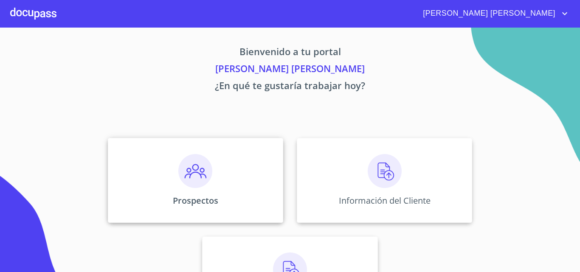
click at [227, 167] on div "Prospectos" at bounding box center [195, 180] width 175 height 85
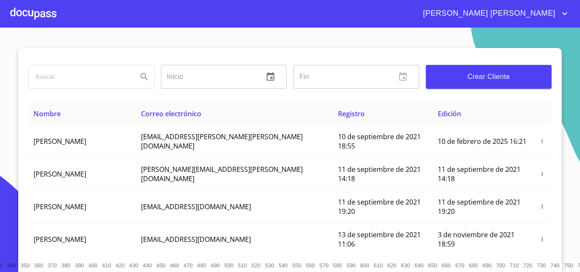
click at [449, 79] on span "Crear Cliente" at bounding box center [489, 77] width 112 height 12
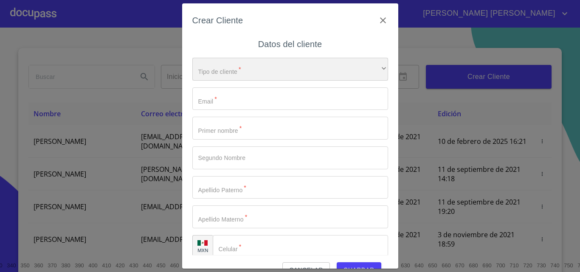
click at [232, 73] on div "​" at bounding box center [290, 69] width 196 height 23
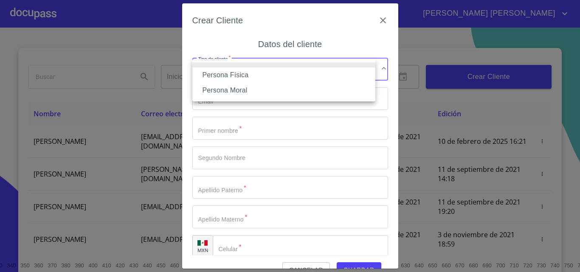
click at [249, 73] on li "Persona Física" at bounding box center [283, 75] width 183 height 15
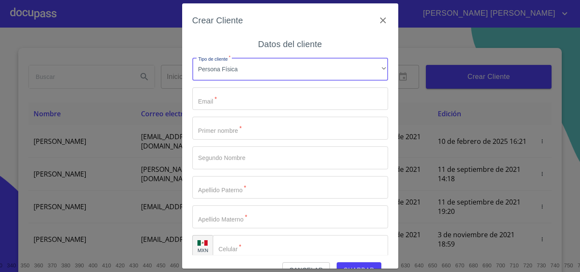
click at [234, 103] on input "Tipo de cliente   *" at bounding box center [290, 99] width 196 height 23
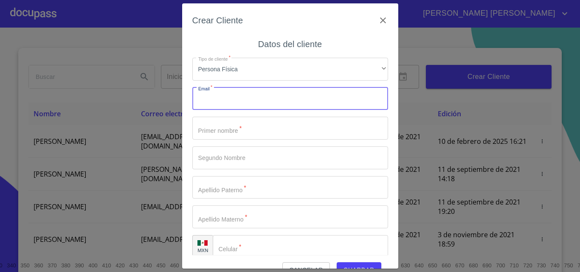
click at [234, 103] on input "Tipo de cliente   *" at bounding box center [290, 99] width 196 height 23
type input "[EMAIL_ADDRESS][DOMAIN_NAME]"
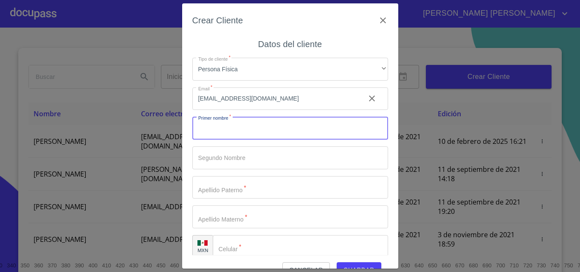
click at [216, 127] on input "Tipo de cliente   *" at bounding box center [290, 128] width 196 height 23
type input "[PERSON_NAME]"
click at [232, 140] on input "Tipo de cliente   *" at bounding box center [275, 128] width 166 height 23
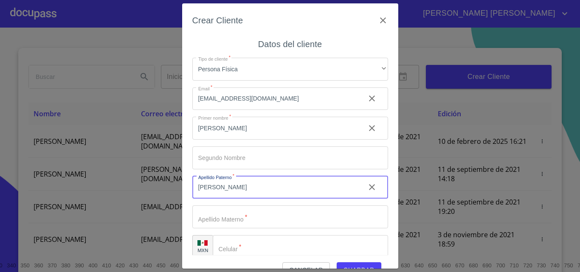
type input "[PERSON_NAME]"
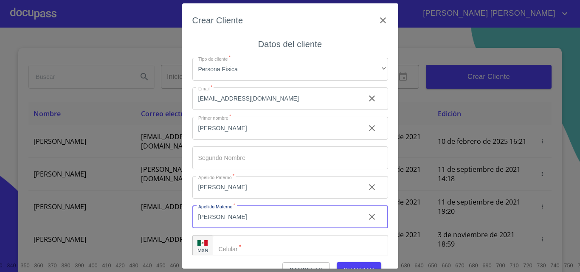
type input "[PERSON_NAME]"
click at [263, 252] on input "Tipo de cliente   *" at bounding box center [300, 246] width 175 height 23
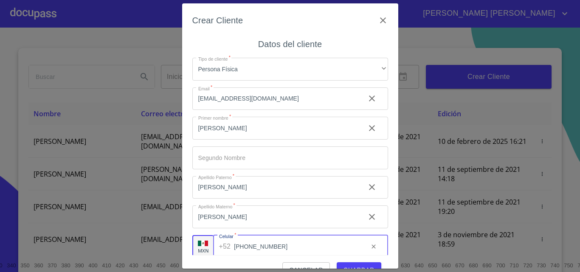
type input "[PHONE_NUMBER]"
click at [359, 265] on span "Guardar" at bounding box center [359, 270] width 31 height 11
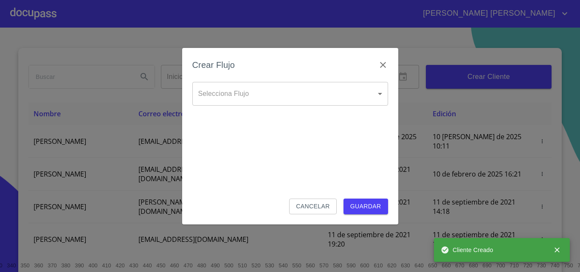
click at [368, 98] on body "[PERSON_NAME] [PERSON_NAME] Inicio ​ Fin ​ Crear Cliente Nombre Correo electrón…" at bounding box center [290, 136] width 580 height 272
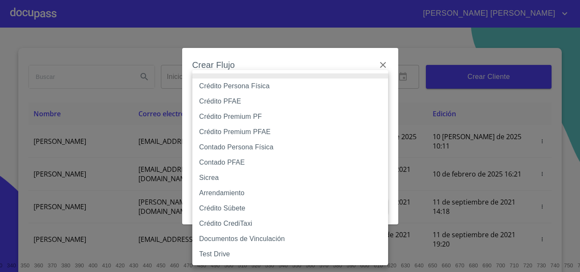
click at [274, 84] on li "Crédito Persona Física" at bounding box center [290, 86] width 196 height 15
type input "6009fb3c7d1714eb8809aa97"
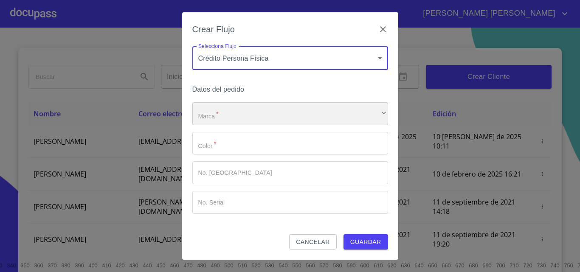
click at [248, 112] on div "​" at bounding box center [290, 113] width 196 height 23
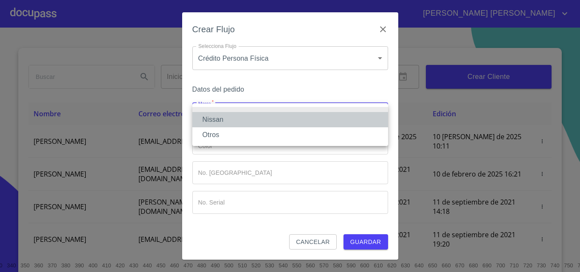
click at [237, 120] on li "Nissan" at bounding box center [290, 119] width 196 height 15
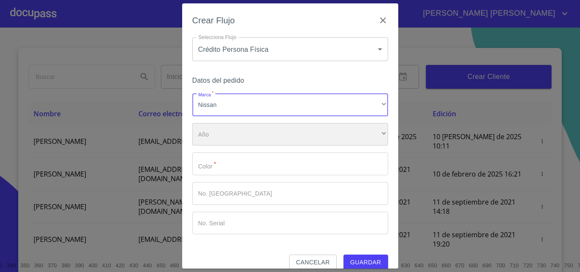
click at [239, 134] on div "​" at bounding box center [290, 134] width 196 height 23
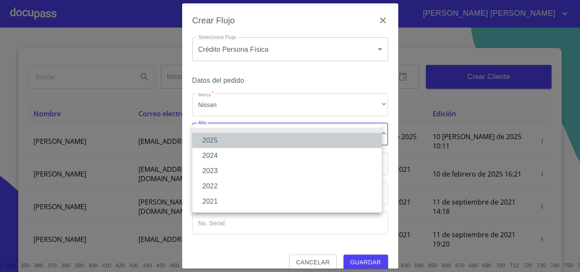
click at [237, 138] on li "2025" at bounding box center [286, 140] width 189 height 15
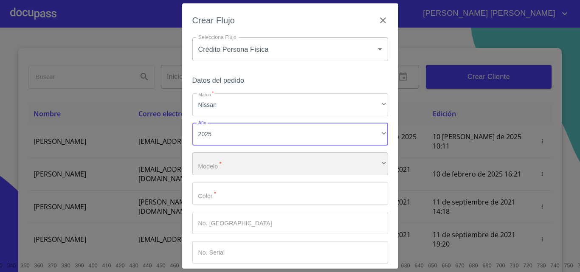
click at [235, 161] on div "​" at bounding box center [290, 164] width 196 height 23
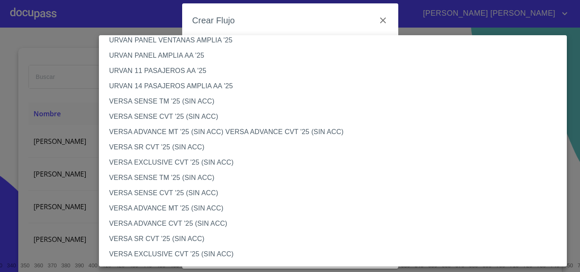
scroll to position [284, 0]
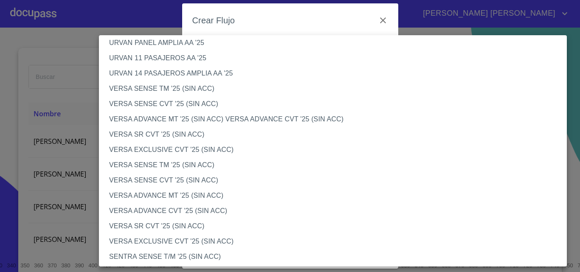
click at [170, 162] on li "VERSA SENSE TM '25 (SIN ACC)" at bounding box center [336, 165] width 475 height 15
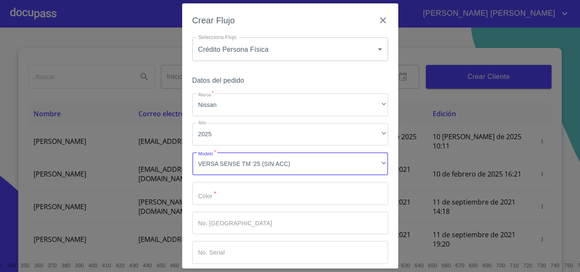
click at [234, 188] on input "Marca   *" at bounding box center [290, 193] width 196 height 23
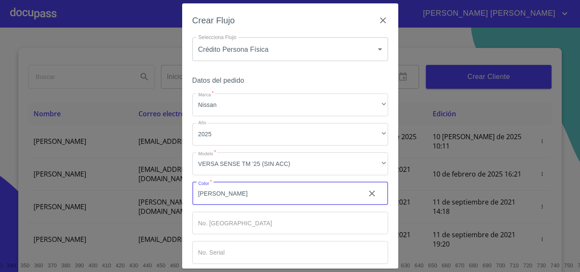
type input "[PERSON_NAME]"
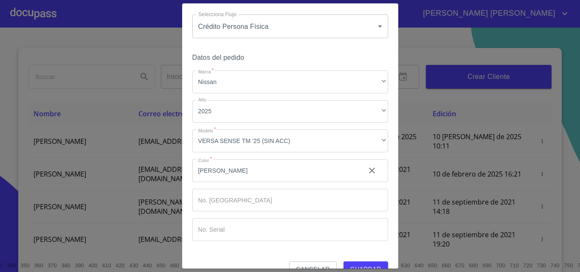
scroll to position [41, 0]
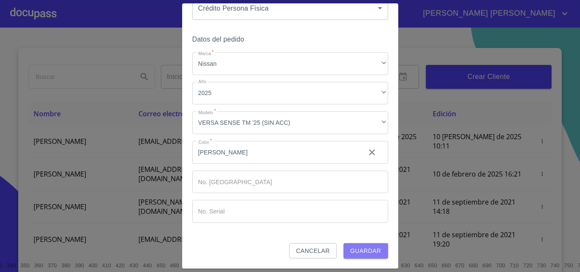
click at [362, 252] on span "Guardar" at bounding box center [365, 251] width 31 height 11
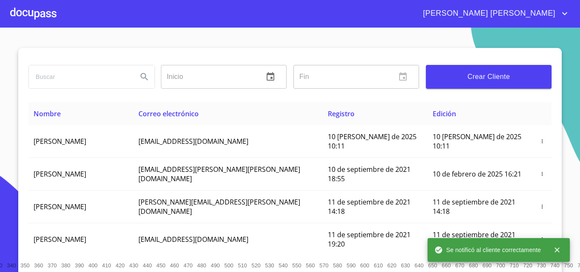
click at [39, 13] on div at bounding box center [33, 13] width 46 height 27
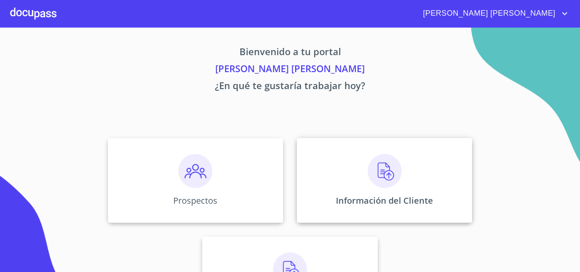
click at [430, 204] on div "Información del Cliente" at bounding box center [384, 180] width 175 height 85
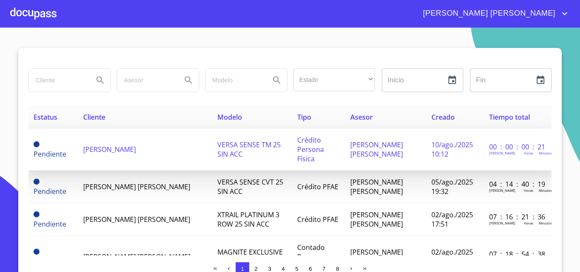
click at [136, 147] on span "[PERSON_NAME]" at bounding box center [109, 149] width 53 height 9
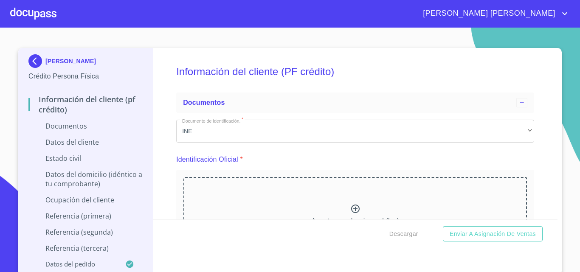
click at [350, 206] on icon at bounding box center [355, 209] width 10 height 10
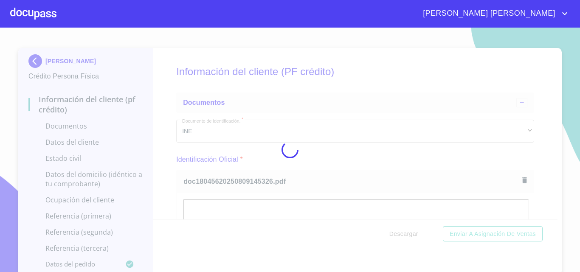
scroll to position [3, 0]
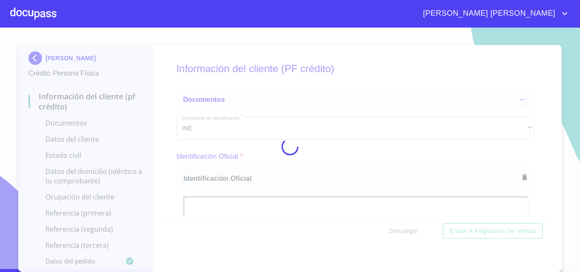
click at [539, 154] on div "Información del cliente (PF crédito) Documentos Documento de identificación.   …" at bounding box center [355, 131] width 405 height 172
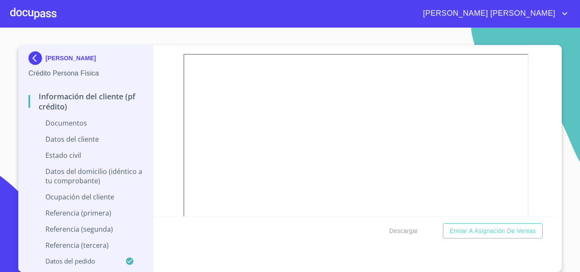
scroll to position [255, 0]
click at [311, 196] on div at bounding box center [310, 203] width 78 height 42
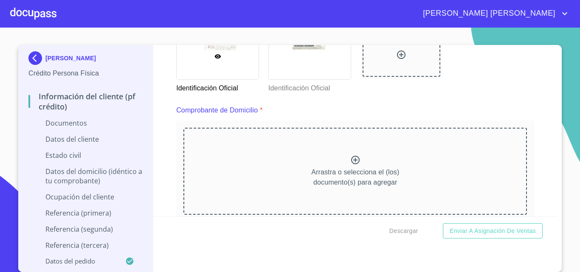
scroll to position [412, 0]
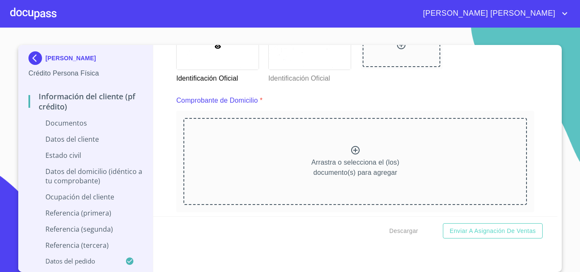
click at [354, 150] on div "Arrastra o selecciona el (los) documento(s) para agregar" at bounding box center [356, 161] width 344 height 87
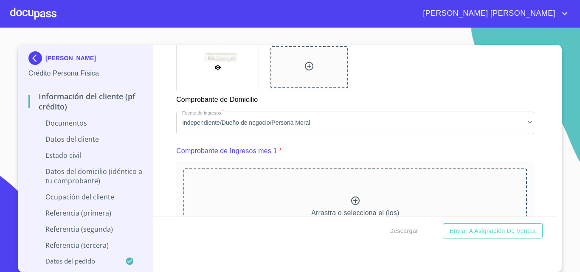
scroll to position [757, 0]
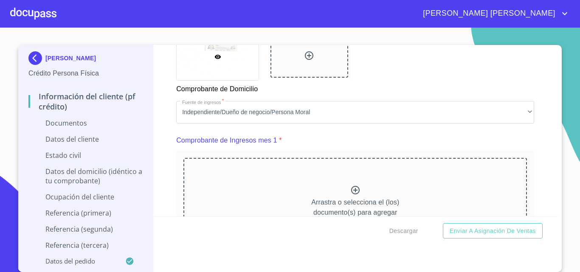
click at [352, 195] on icon at bounding box center [355, 190] width 8 height 8
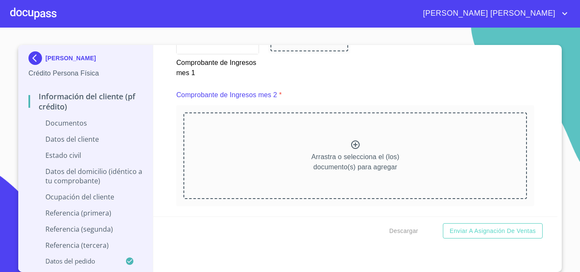
scroll to position [1180, 0]
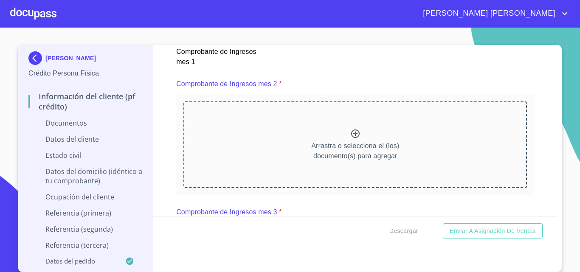
click at [350, 139] on icon at bounding box center [355, 134] width 10 height 10
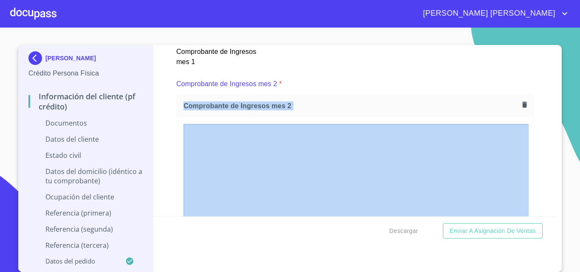
drag, startPoint x: 552, startPoint y: 99, endPoint x: 552, endPoint y: 107, distance: 7.7
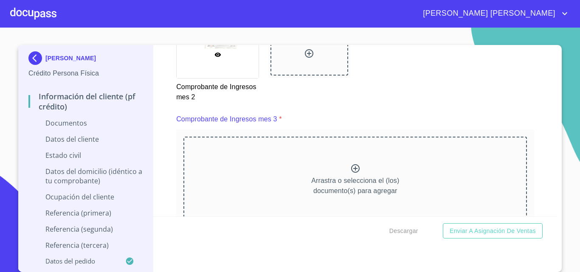
scroll to position [1523, 0]
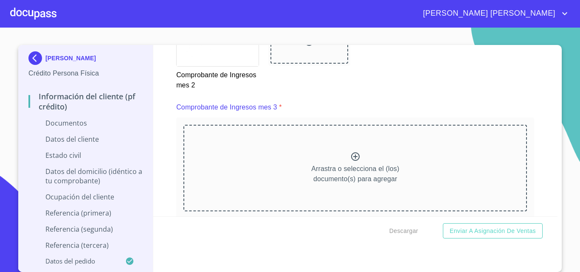
click at [352, 161] on icon at bounding box center [355, 157] width 8 height 8
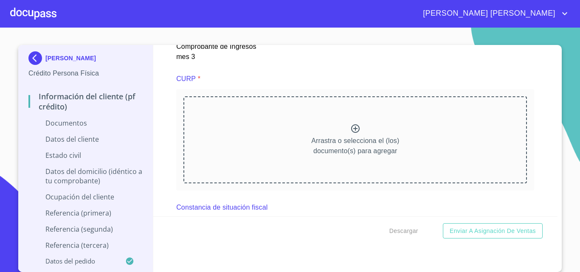
scroll to position [1929, 0]
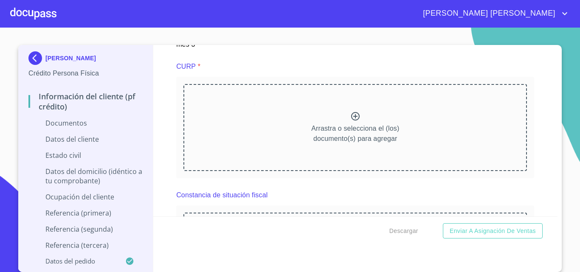
click at [358, 126] on div "Arrastra o selecciona el (los) documento(s) para agregar" at bounding box center [356, 127] width 344 height 87
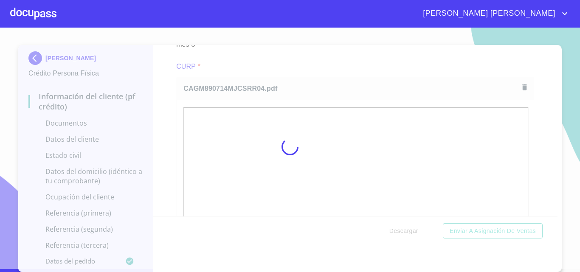
scroll to position [3, 0]
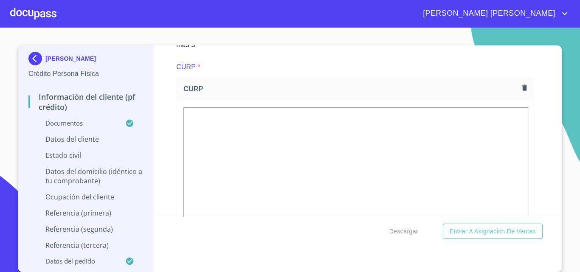
drag, startPoint x: 552, startPoint y: 117, endPoint x: 551, endPoint y: 127, distance: 10.2
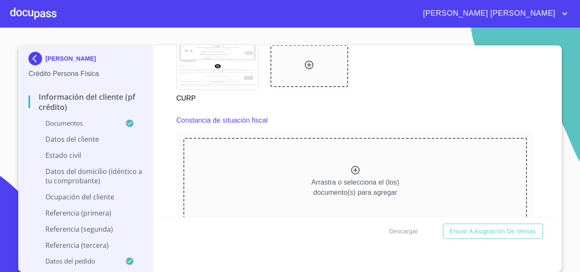
scroll to position [2284, 0]
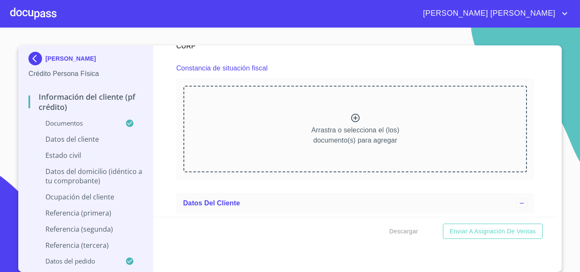
click at [350, 123] on icon at bounding box center [355, 118] width 10 height 10
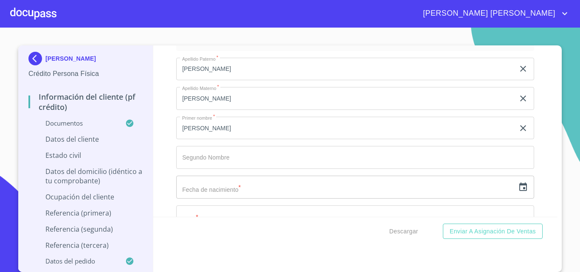
scroll to position [2726, 0]
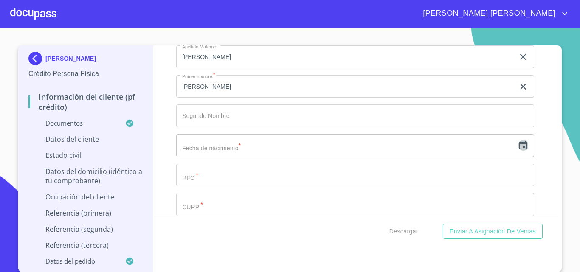
click at [518, 151] on icon "button" at bounding box center [523, 146] width 10 height 10
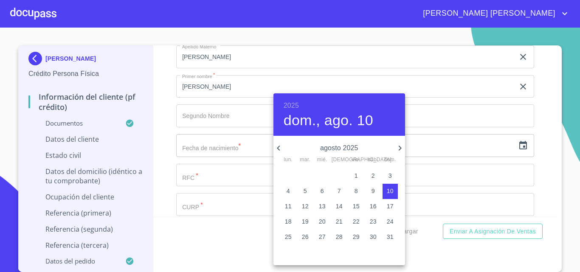
click at [298, 107] on h6 "2025" at bounding box center [291, 106] width 15 height 12
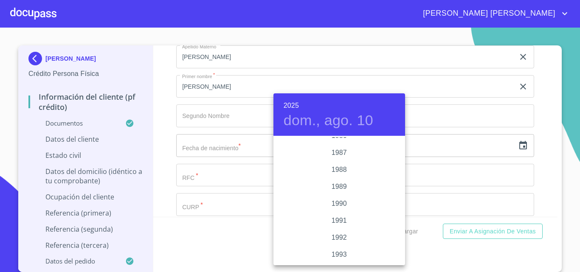
scroll to position [1041, 0]
click at [340, 188] on div "1989" at bounding box center [340, 192] width 132 height 17
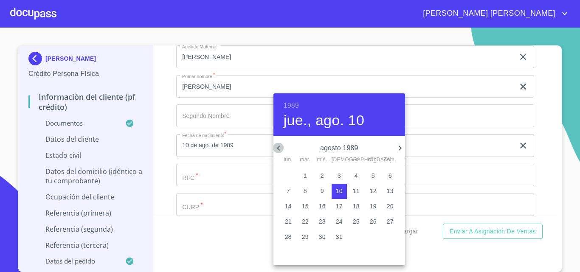
click at [277, 147] on icon "button" at bounding box center [279, 148] width 10 height 10
click at [357, 206] on p "14" at bounding box center [356, 206] width 7 height 8
type input "14 de [DATE]. de 1989"
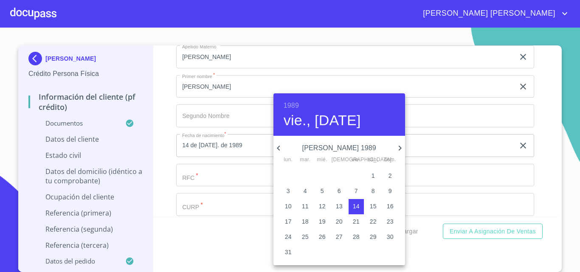
click at [205, 185] on div at bounding box center [290, 136] width 580 height 272
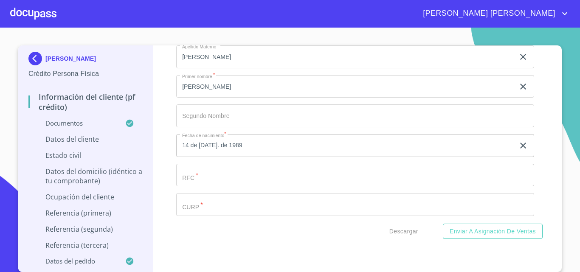
click at [230, 39] on input "Documento de identificación.   *" at bounding box center [345, 27] width 339 height 23
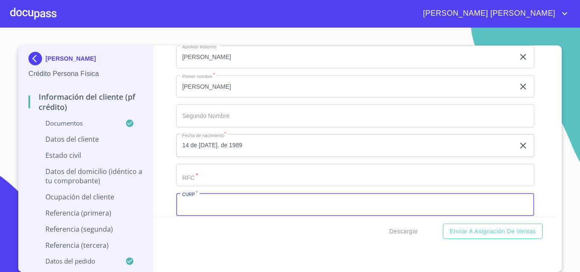
paste input "CAGM890714MJCSRR04"
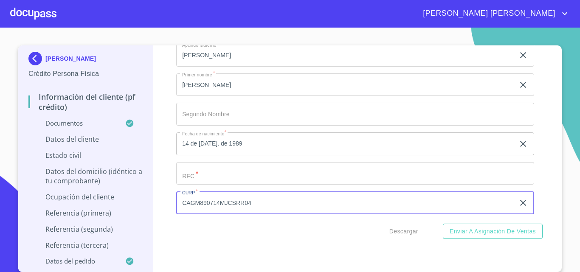
type input "CAGM890714MJCSRR04"
click at [229, 37] on input "Documento de identificación.   *" at bounding box center [345, 25] width 339 height 23
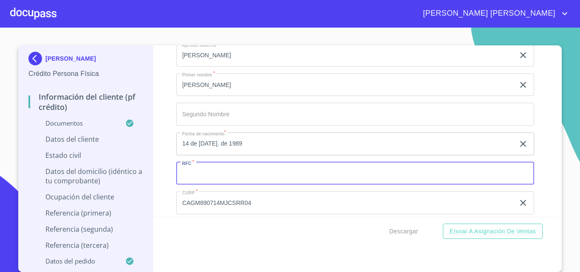
paste input "CAGM890714MJCSRR04"
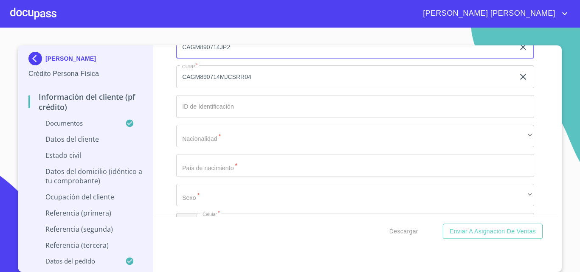
scroll to position [2855, 0]
type input "CAGM890714JP2"
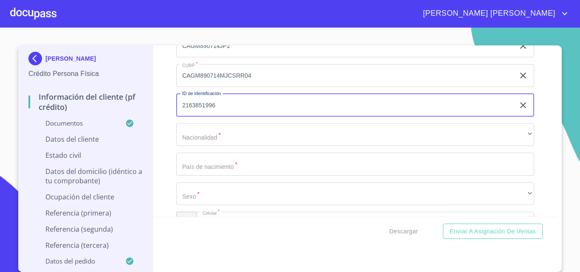
type input "2163851996"
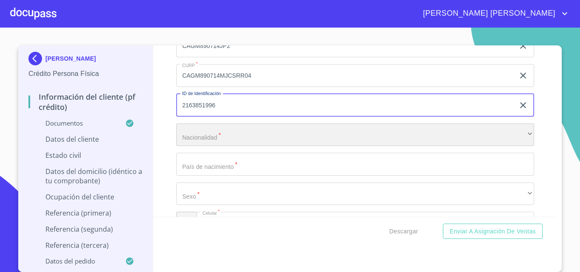
click at [209, 147] on div "​" at bounding box center [355, 135] width 358 height 23
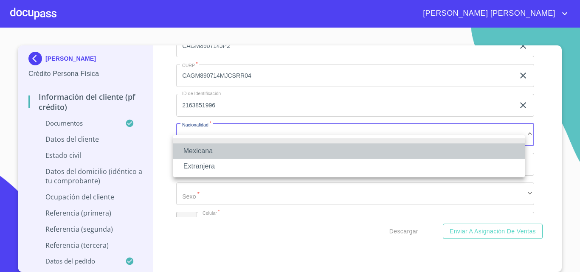
click at [209, 148] on li "Mexicana" at bounding box center [349, 151] width 352 height 15
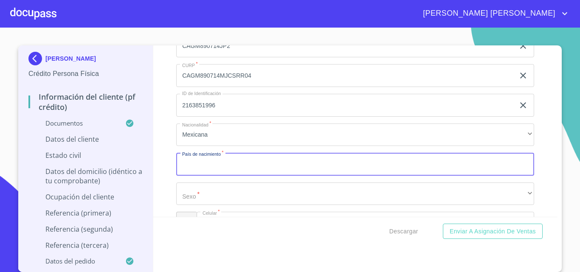
click at [231, 173] on input "Documento de identificación.   *" at bounding box center [355, 164] width 358 height 23
type input "[GEOGRAPHIC_DATA]"
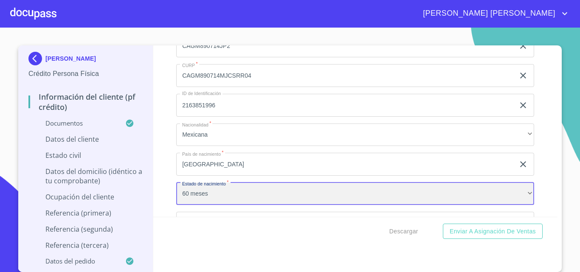
click at [236, 201] on div "60 meses" at bounding box center [355, 194] width 358 height 23
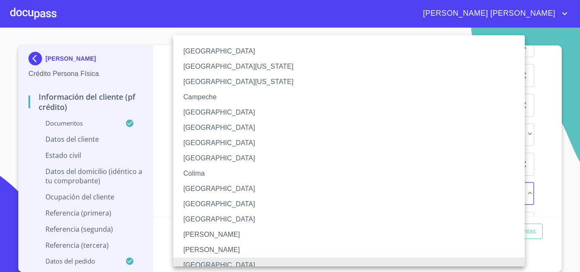
scroll to position [6, 0]
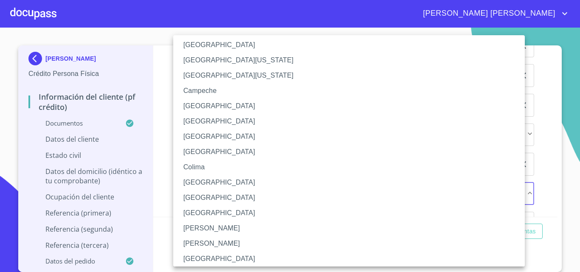
click at [254, 259] on li "[GEOGRAPHIC_DATA]" at bounding box center [352, 258] width 358 height 15
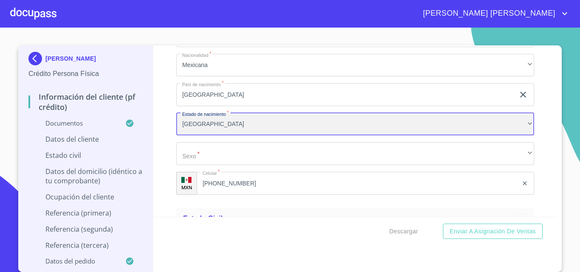
scroll to position [2940, 0]
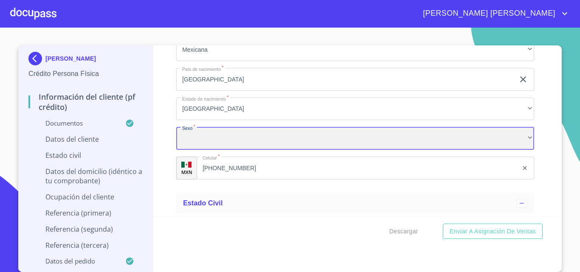
click at [217, 150] on div "​" at bounding box center [355, 138] width 358 height 23
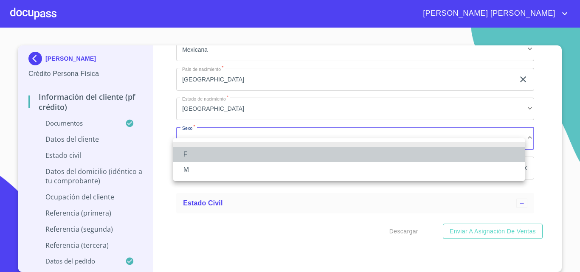
click at [193, 153] on li "F" at bounding box center [349, 154] width 352 height 15
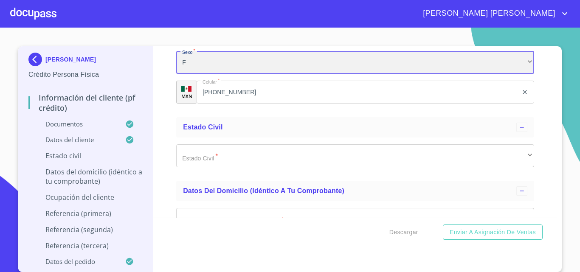
scroll to position [3025, 0]
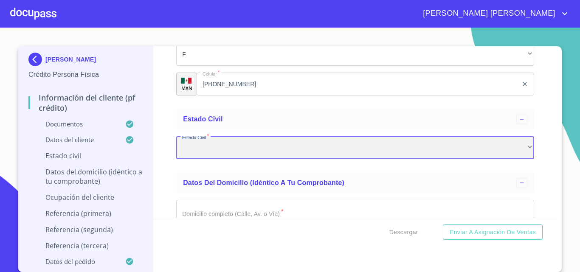
click at [217, 158] on div "​" at bounding box center [355, 147] width 358 height 23
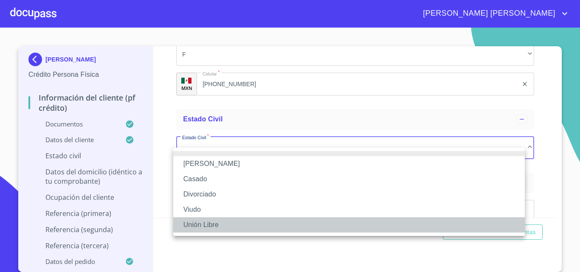
click at [218, 226] on li "Unión Libre" at bounding box center [349, 225] width 352 height 15
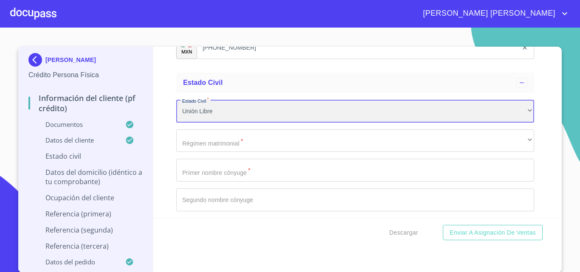
scroll to position [3068, 0]
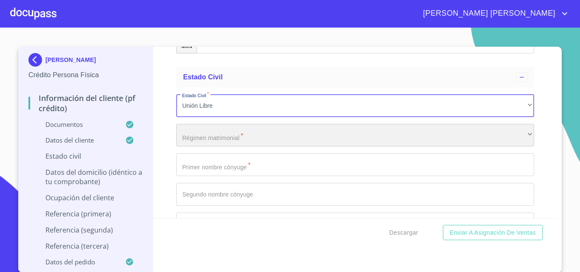
click at [198, 146] on div "​" at bounding box center [355, 135] width 358 height 23
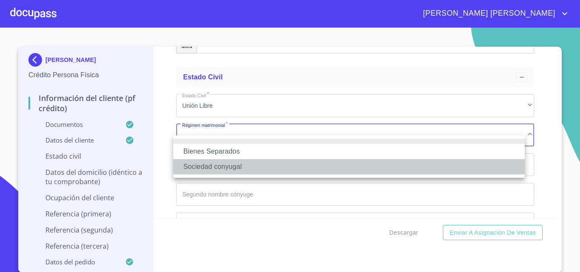
click at [236, 164] on li "Sociedad conyugal" at bounding box center [349, 166] width 352 height 15
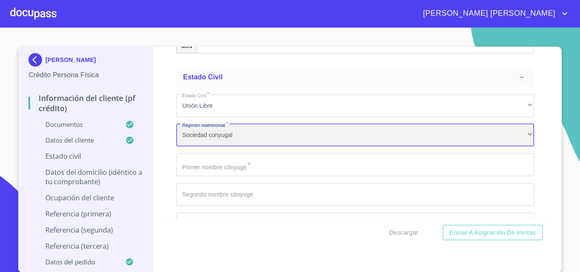
scroll to position [3110, 0]
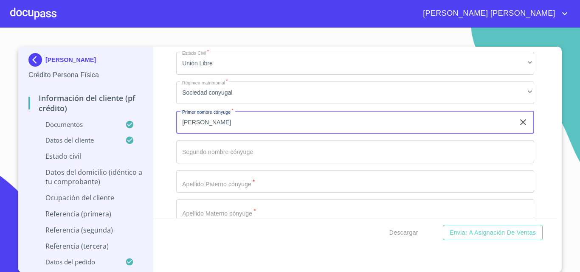
type input "[PERSON_NAME]"
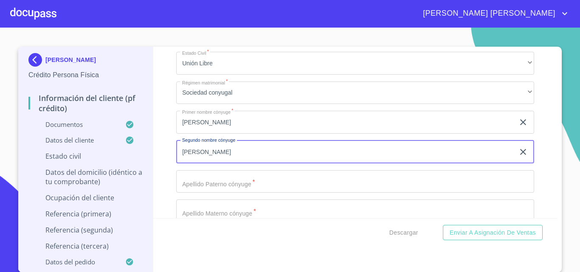
type input "[PERSON_NAME]"
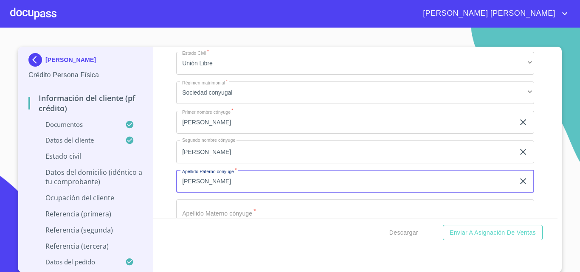
type input "[PERSON_NAME]"
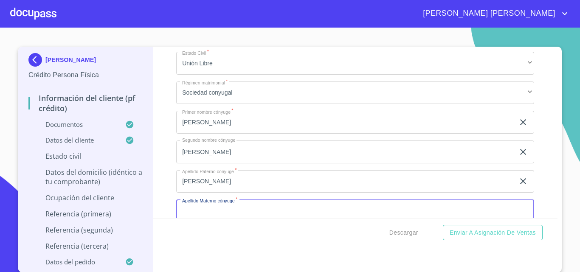
scroll to position [3125, 0]
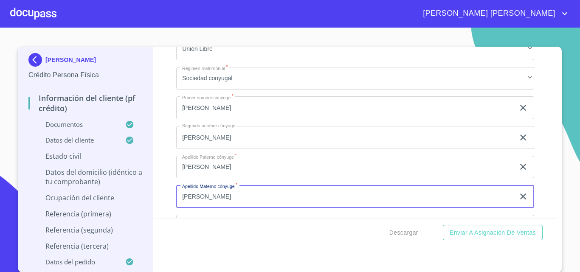
type input "[PERSON_NAME]"
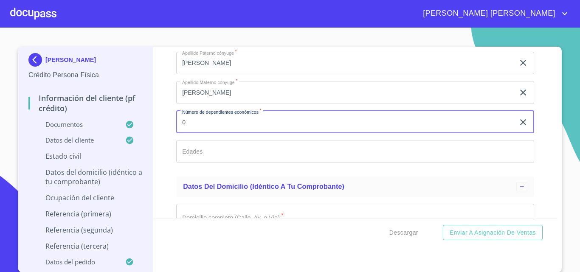
type input "0"
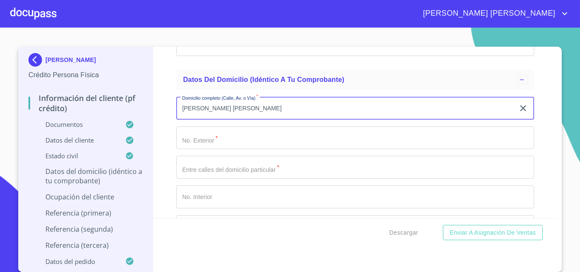
scroll to position [3332, 0]
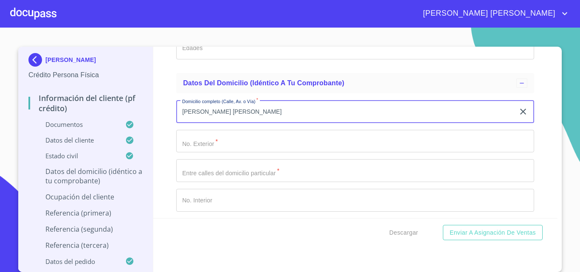
type input "[PERSON_NAME] [PERSON_NAME]"
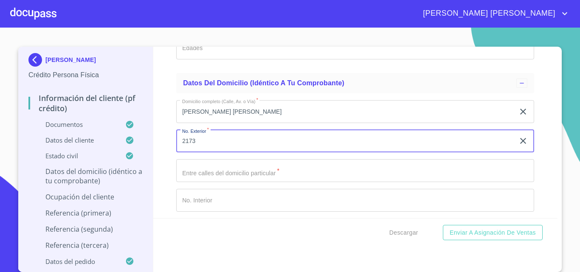
type input "2173"
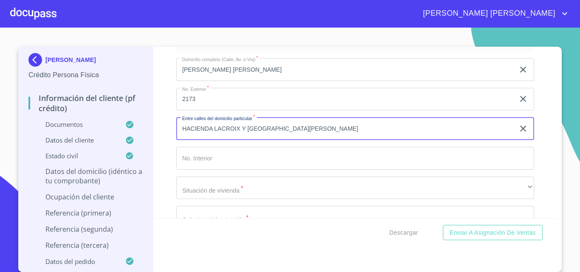
scroll to position [3375, 0]
type input "HACIENDA LACROIX Y [GEOGRAPHIC_DATA][PERSON_NAME]"
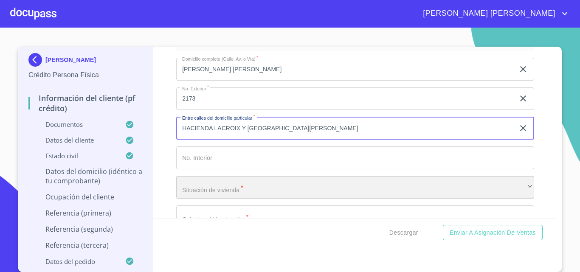
click at [215, 189] on div "​" at bounding box center [355, 187] width 358 height 23
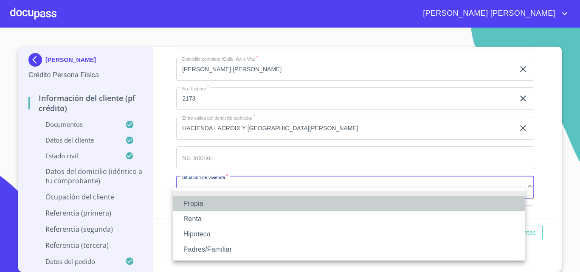
click at [204, 203] on li "Propia" at bounding box center [349, 203] width 352 height 15
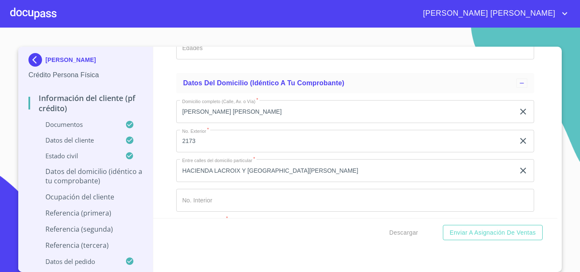
scroll to position [3469, 0]
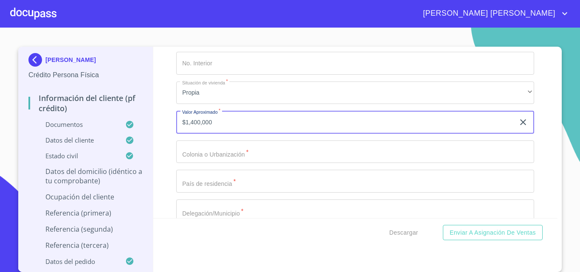
type input "$1,400,000"
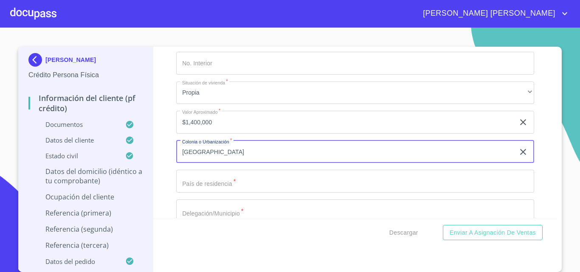
type input "[GEOGRAPHIC_DATA]"
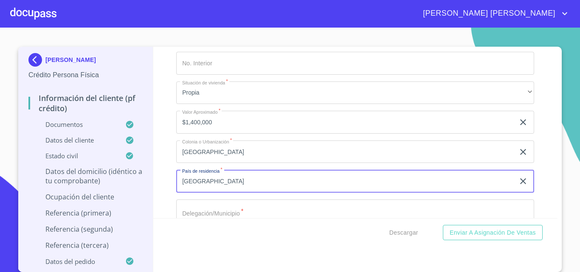
type input "[GEOGRAPHIC_DATA]"
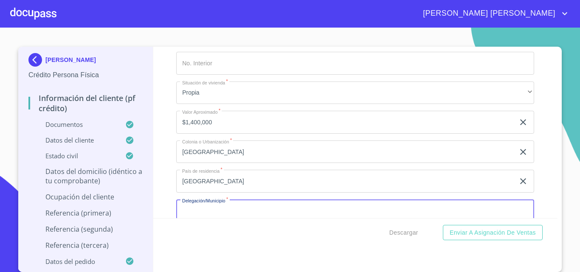
scroll to position [3484, 0]
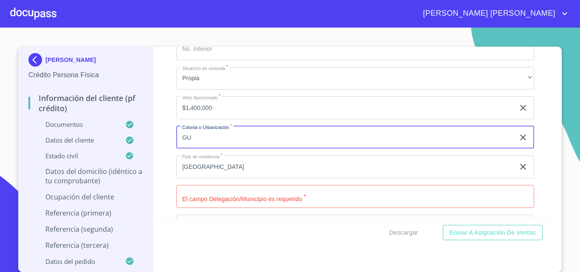
type input "G"
type input "CIRCUNVALACION OBLATOS"
click at [220, 208] on input "Documento de identificación.   *" at bounding box center [355, 196] width 358 height 23
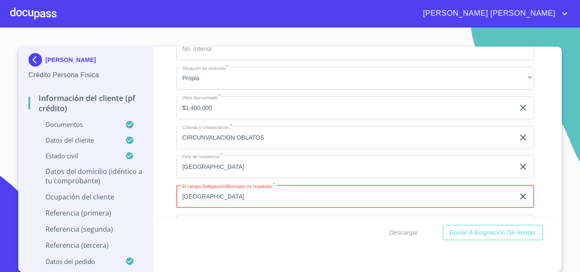
type input "[GEOGRAPHIC_DATA]"
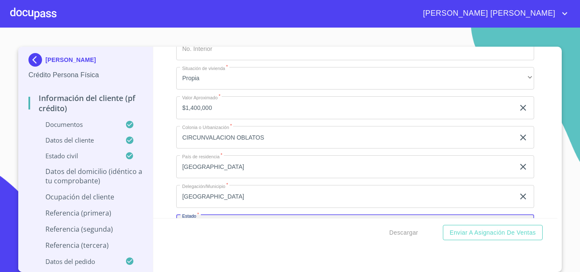
scroll to position [3588, 0]
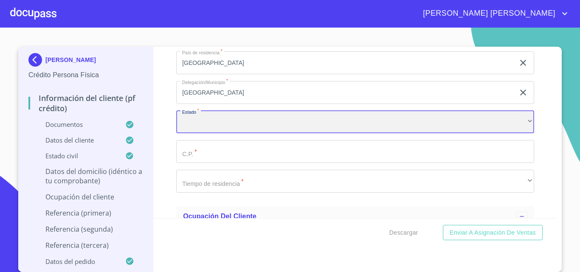
click at [199, 133] on div "​" at bounding box center [355, 122] width 358 height 23
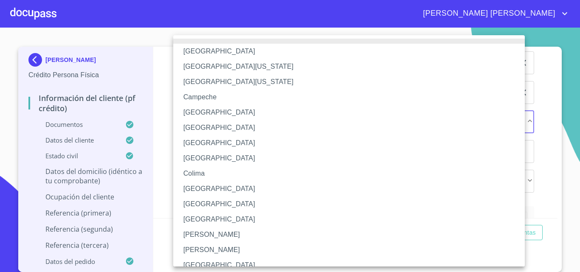
click at [200, 262] on li "[GEOGRAPHIC_DATA]" at bounding box center [352, 265] width 358 height 15
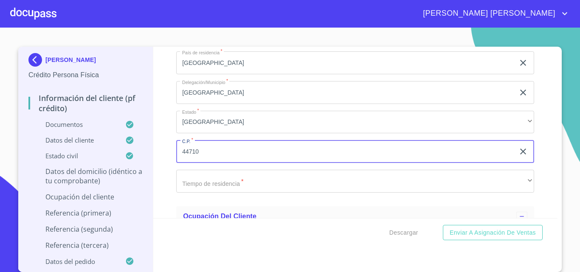
type input "44710"
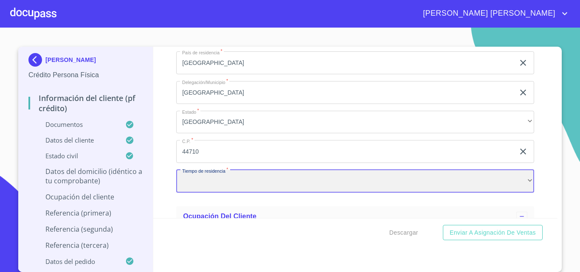
click at [217, 193] on div "​" at bounding box center [355, 181] width 358 height 23
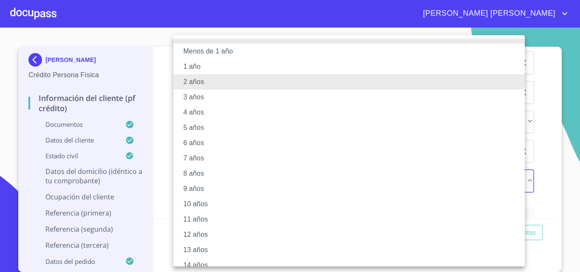
scroll to position [102, 0]
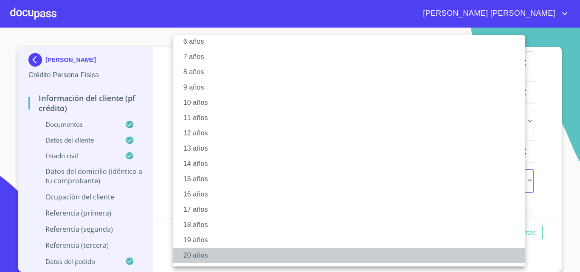
click at [214, 259] on li "20 años" at bounding box center [352, 255] width 358 height 15
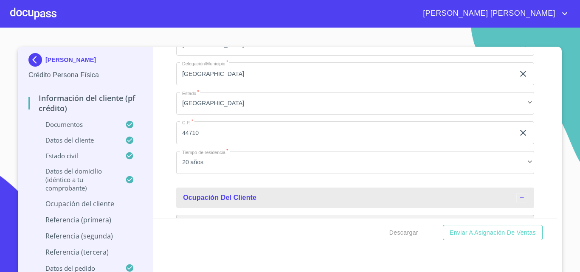
scroll to position [3711, 0]
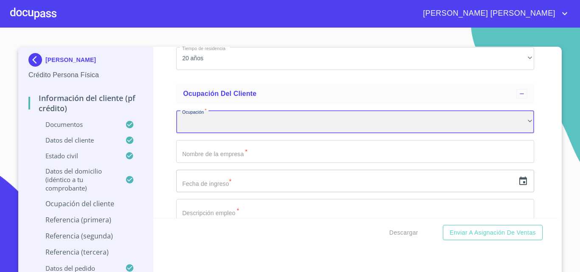
click at [209, 134] on div "​" at bounding box center [355, 122] width 358 height 23
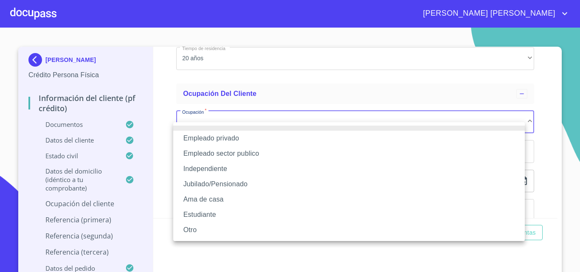
click at [212, 138] on li "Empleado privado" at bounding box center [349, 138] width 352 height 15
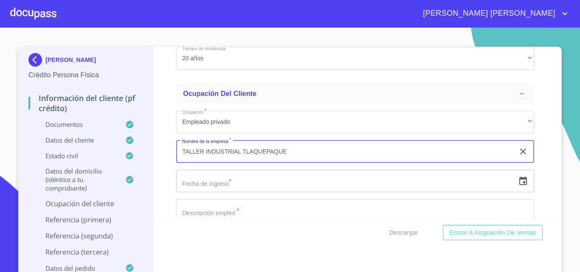
type input "TALLER INDUSTRIAL TLAQUEPAQUE"
click at [518, 186] on icon "button" at bounding box center [523, 181] width 10 height 10
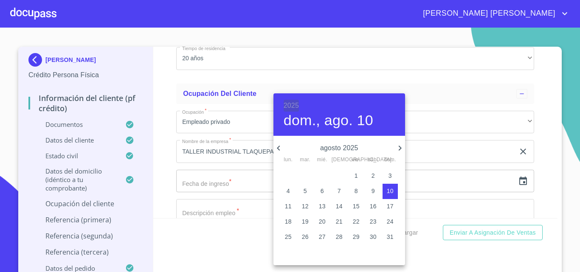
click at [291, 101] on h6 "2025" at bounding box center [291, 106] width 15 height 12
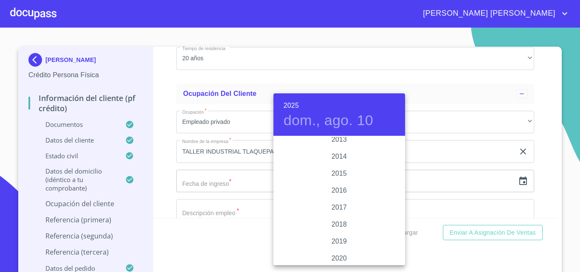
scroll to position [1495, 0]
click at [341, 147] on div "2013" at bounding box center [340, 145] width 132 height 17
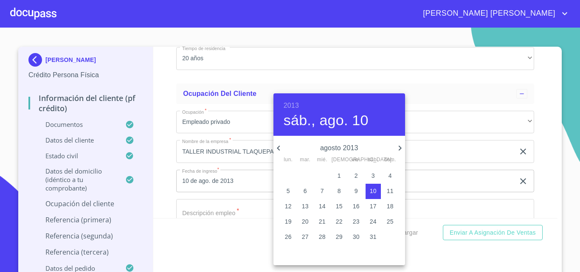
click at [277, 146] on icon "button" at bounding box center [279, 148] width 10 height 10
click at [323, 237] on p "26" at bounding box center [322, 237] width 7 height 8
type input "26 de jun. de 2013"
click at [204, 211] on div at bounding box center [290, 136] width 580 height 272
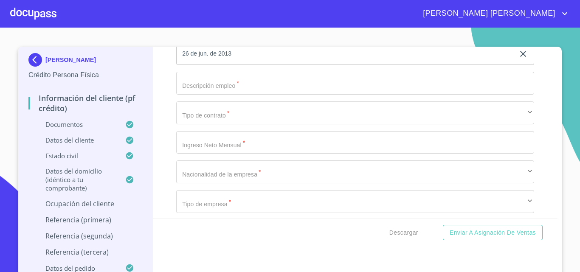
scroll to position [3796, 0]
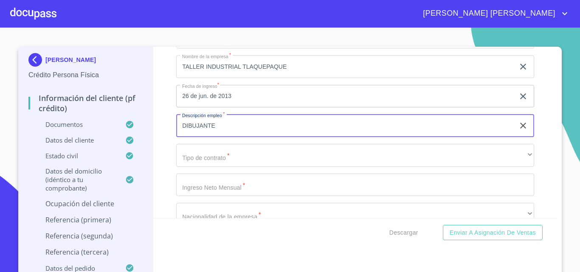
type input "DIBUJANTE"
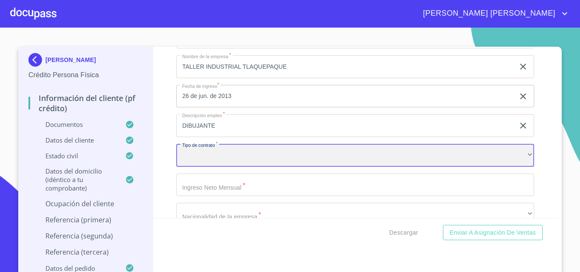
click at [221, 162] on div "​" at bounding box center [355, 155] width 358 height 23
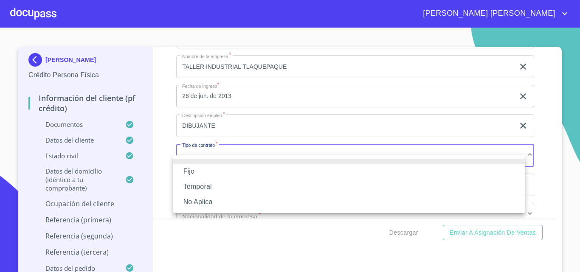
click at [197, 167] on li "Fijo" at bounding box center [349, 171] width 352 height 15
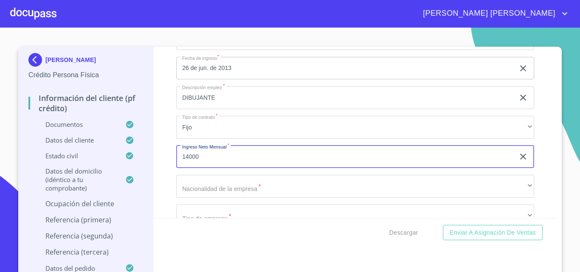
scroll to position [3838, 0]
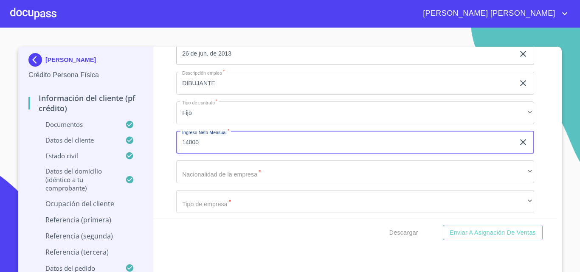
type input "14000"
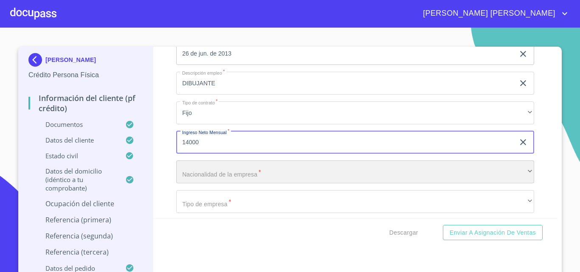
click at [232, 182] on div "​" at bounding box center [355, 172] width 358 height 23
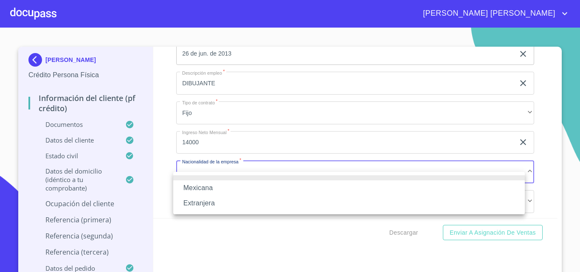
click at [205, 186] on li "Mexicana" at bounding box center [349, 188] width 352 height 15
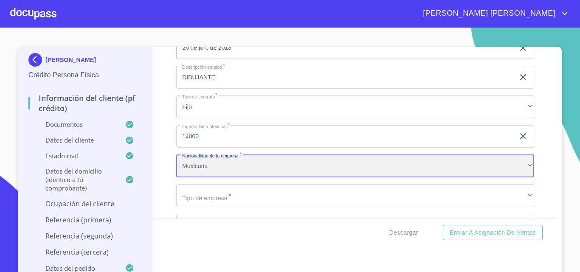
scroll to position [3881, 0]
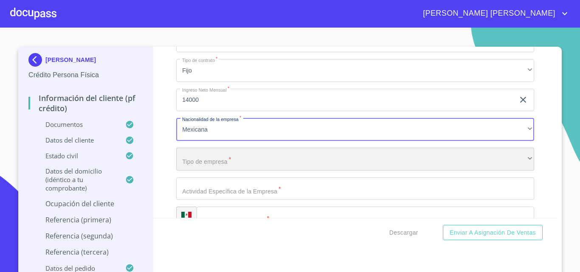
click at [218, 171] on div "​" at bounding box center [355, 159] width 358 height 23
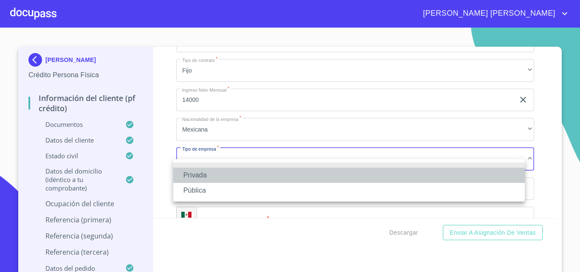
click at [218, 174] on li "Privada" at bounding box center [349, 175] width 352 height 15
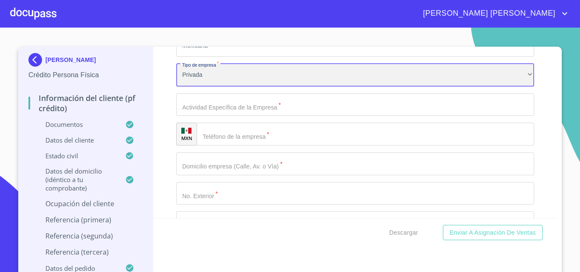
scroll to position [3966, 0]
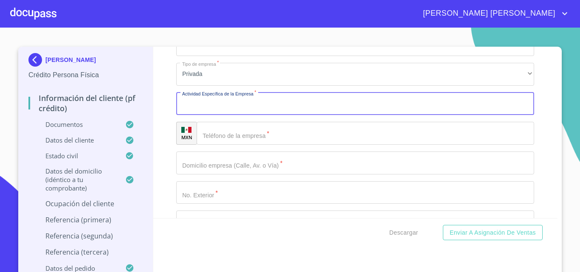
click at [223, 114] on input "Documento de identificación.   *" at bounding box center [355, 104] width 358 height 23
type input "TALLER INDUSTRIAL"
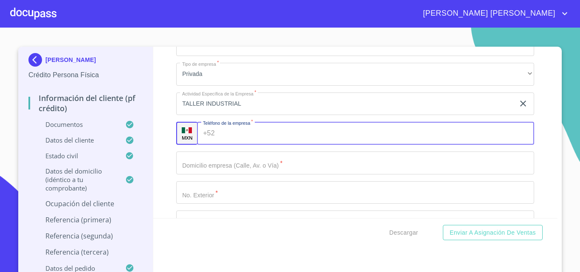
click at [240, 144] on input "Documento de identificación.   *" at bounding box center [376, 133] width 316 height 23
type input "[PHONE_NUMBER]"
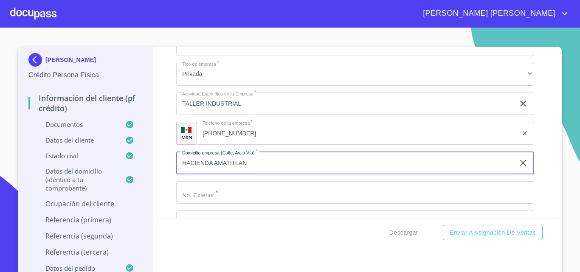
type input "HACIENDA AMATITLAN"
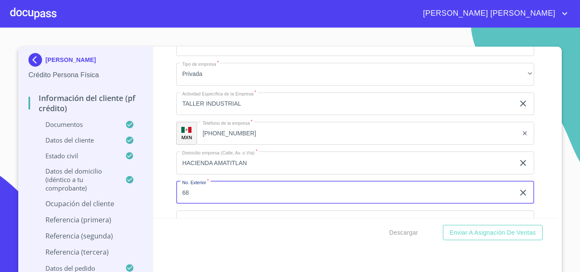
type input "68"
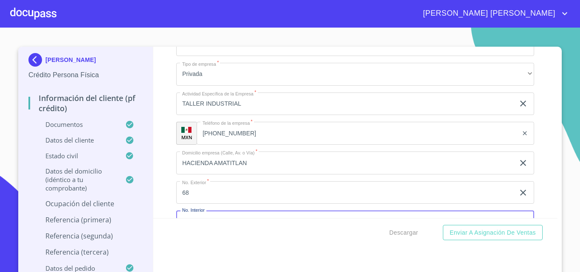
scroll to position [4065, 0]
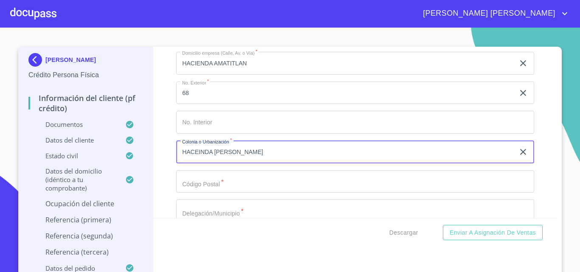
type input "HACEINDA [PERSON_NAME]"
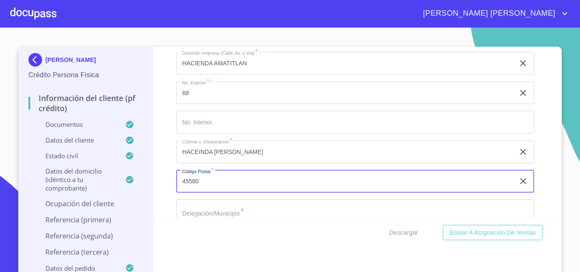
type input "45580"
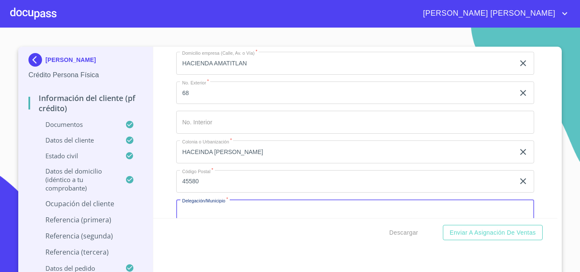
scroll to position [4080, 0]
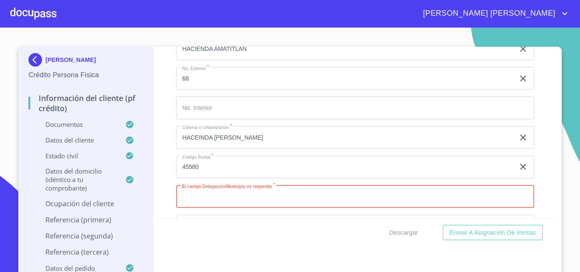
click at [232, 208] on input "Documento de identificación.   *" at bounding box center [355, 196] width 358 height 23
type input "TLAQUEPAQUE"
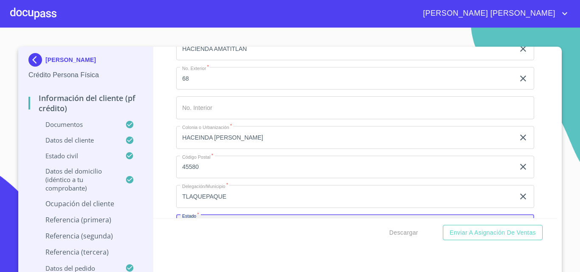
scroll to position [4184, 0]
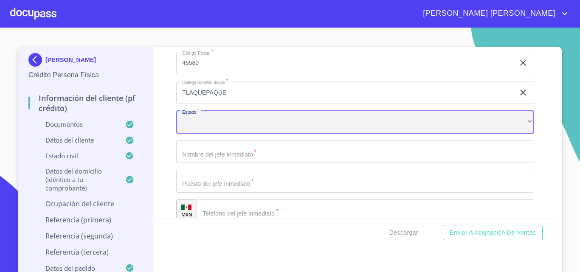
click at [229, 134] on div "​" at bounding box center [355, 122] width 358 height 23
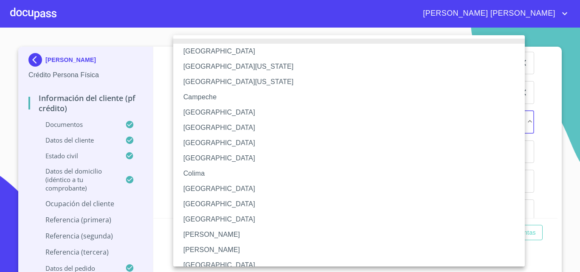
click at [205, 263] on li "[GEOGRAPHIC_DATA]" at bounding box center [352, 265] width 358 height 15
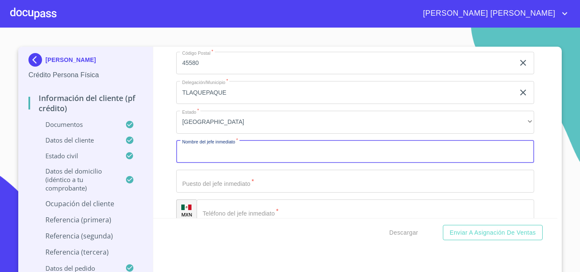
click at [211, 163] on input "Documento de identificación.   *" at bounding box center [355, 152] width 358 height 23
type input "[PERSON_NAME] [PERSON_NAME]"
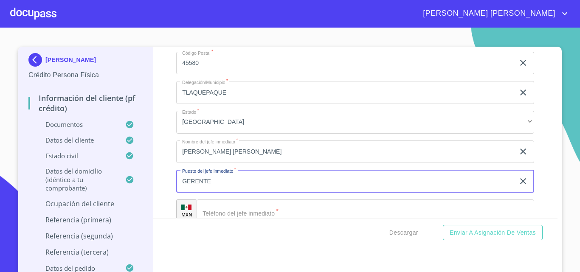
type input "GERENTE"
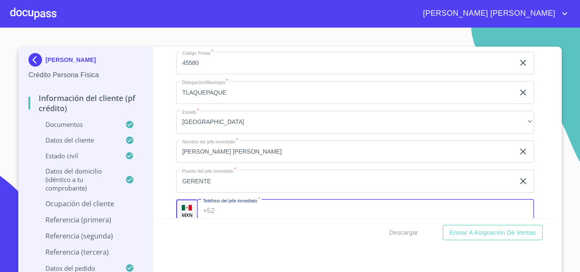
scroll to position [4198, 0]
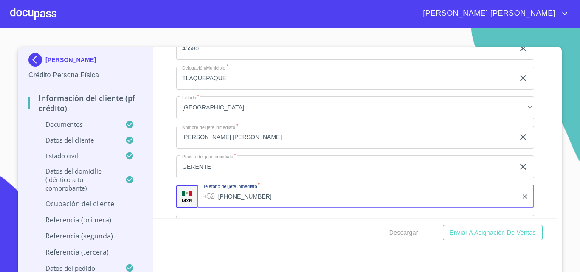
type input "[PHONE_NUMBER]"
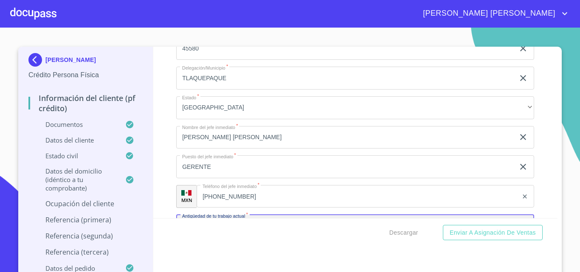
scroll to position [4303, 0]
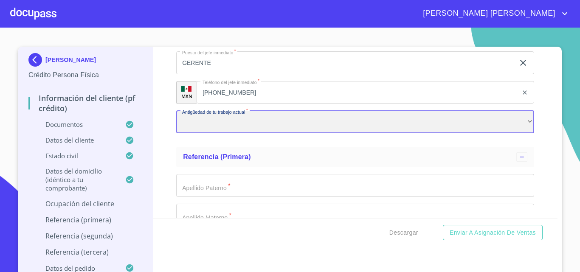
click at [203, 130] on div "​" at bounding box center [355, 122] width 358 height 23
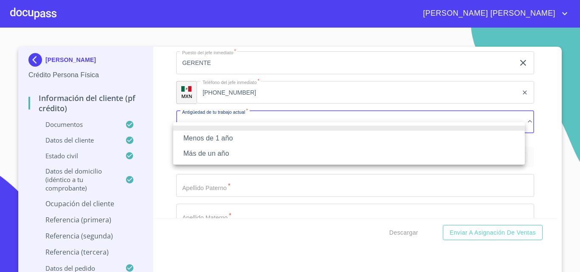
click at [207, 151] on li "Más de un año" at bounding box center [349, 153] width 352 height 15
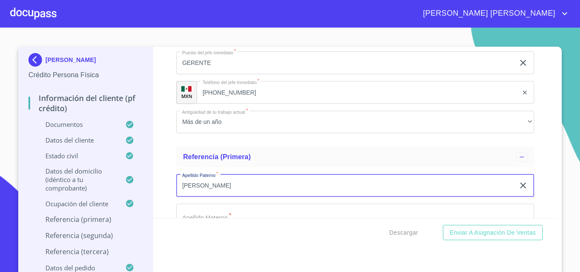
type input "[PERSON_NAME]"
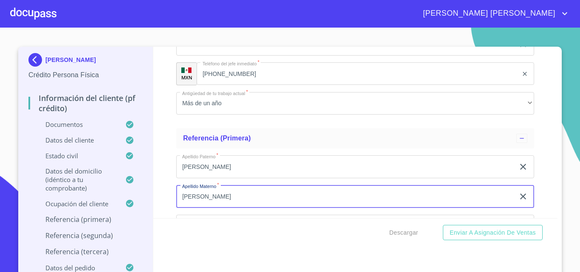
type input "[PERSON_NAME]"
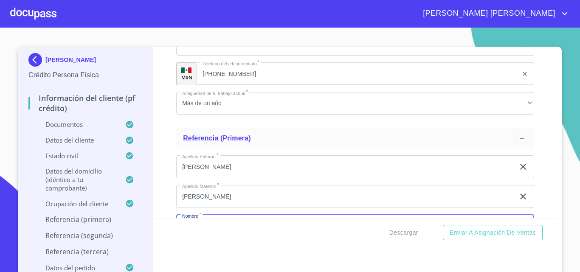
scroll to position [4425, 0]
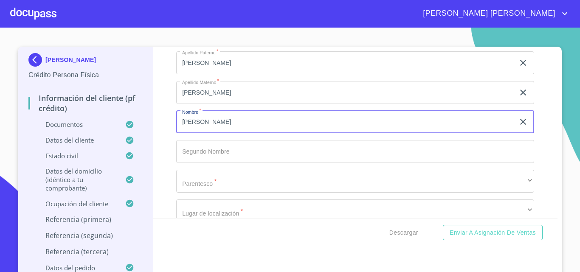
type input "[PERSON_NAME]"
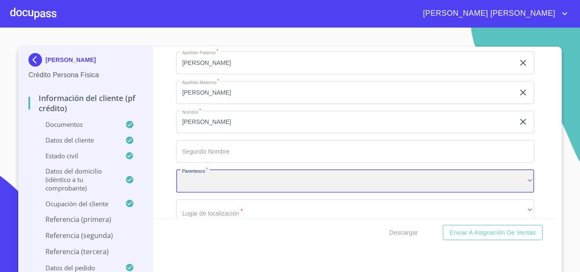
click at [220, 193] on div "​" at bounding box center [355, 181] width 358 height 23
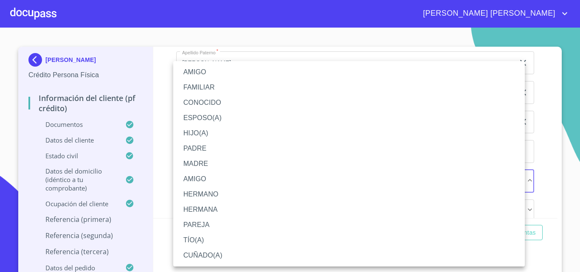
click at [206, 194] on li "HERMANO" at bounding box center [349, 194] width 352 height 15
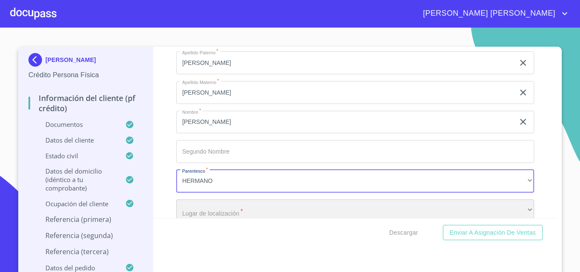
scroll to position [4440, 0]
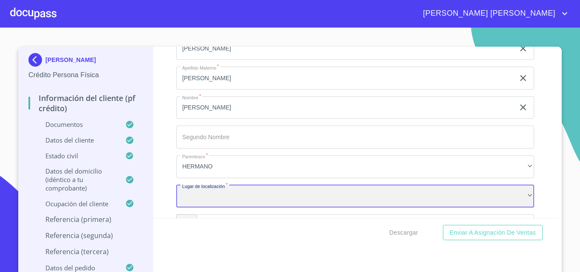
click at [209, 201] on div "​" at bounding box center [355, 196] width 358 height 23
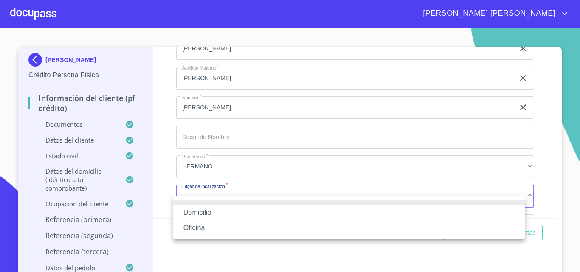
click at [206, 228] on li "Oficina" at bounding box center [349, 227] width 352 height 15
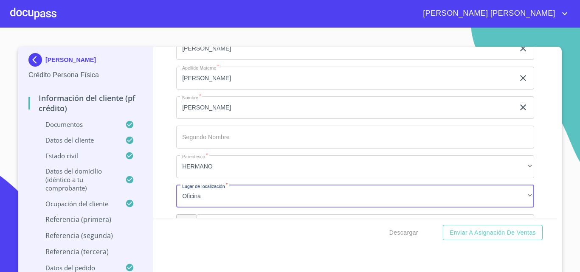
scroll to position [4543, 0]
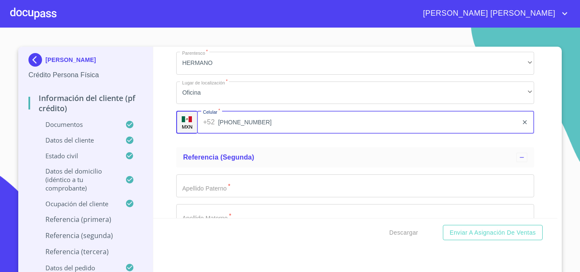
type input "[PHONE_NUMBER]"
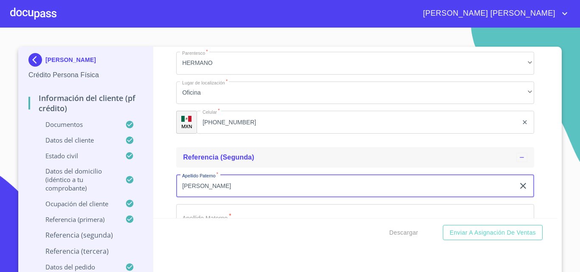
type input "[PERSON_NAME]"
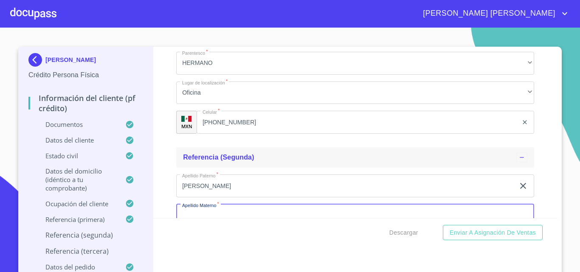
scroll to position [4563, 0]
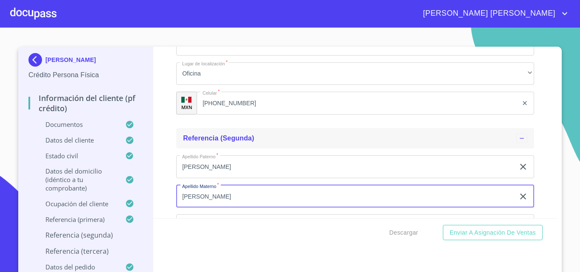
type input "[PERSON_NAME]"
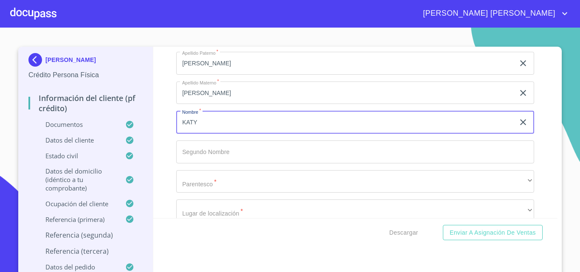
type input "KATY"
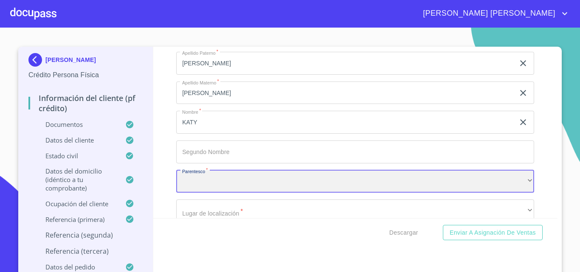
click at [246, 193] on div "​" at bounding box center [355, 181] width 358 height 23
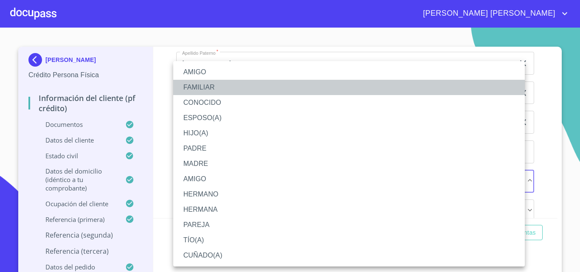
click at [206, 88] on li "FAMILIAR" at bounding box center [349, 87] width 352 height 15
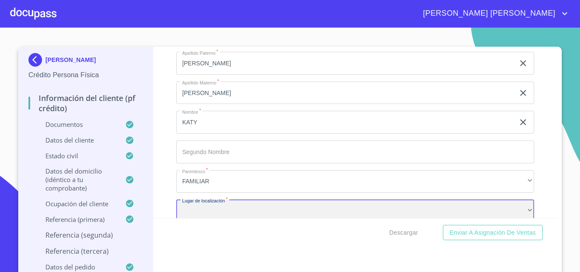
scroll to position [4681, 0]
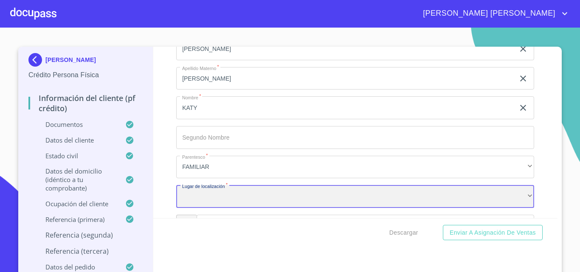
click at [233, 208] on div "​" at bounding box center [355, 196] width 358 height 23
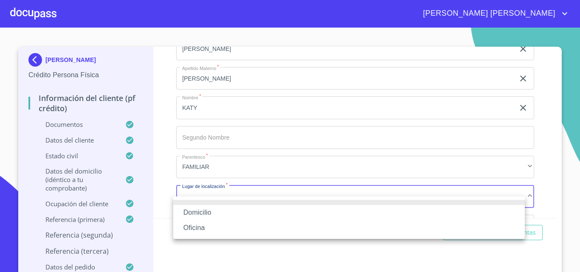
click at [203, 230] on li "Oficina" at bounding box center [349, 227] width 352 height 15
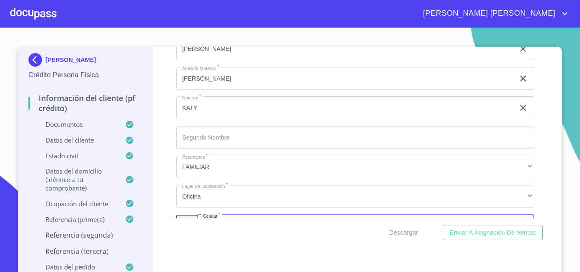
scroll to position [4785, 0]
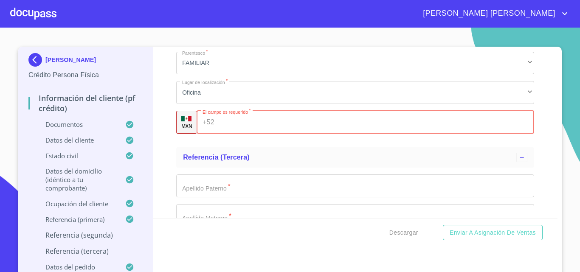
click at [234, 132] on input "Documento de identificación.   *" at bounding box center [376, 122] width 317 height 23
type input "[PHONE_NUMBER]"
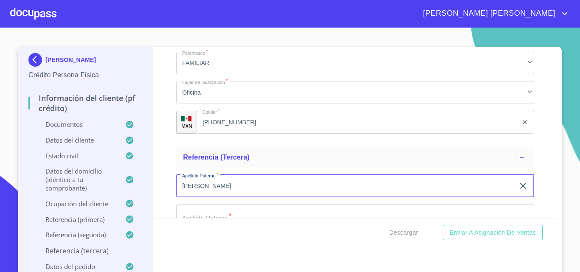
type input "[PERSON_NAME]"
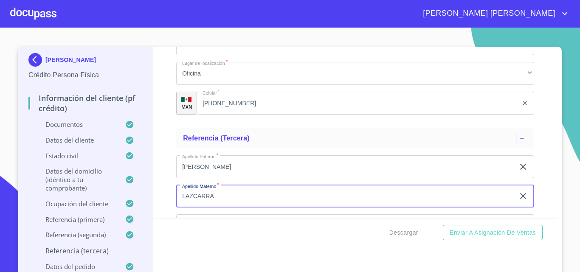
type input "LAZCARRA"
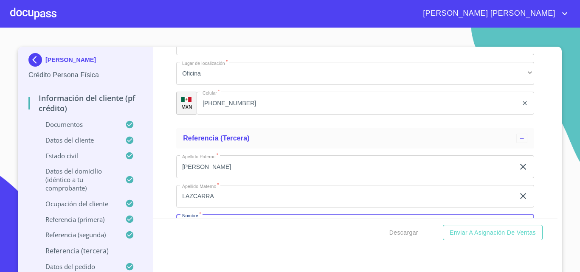
scroll to position [4907, 0]
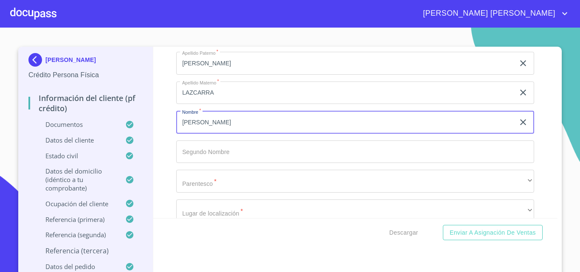
type input "[PERSON_NAME]"
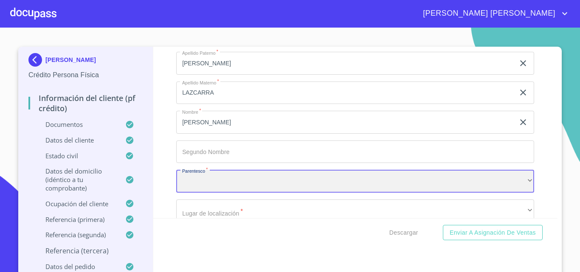
click at [218, 191] on div "​" at bounding box center [355, 181] width 358 height 23
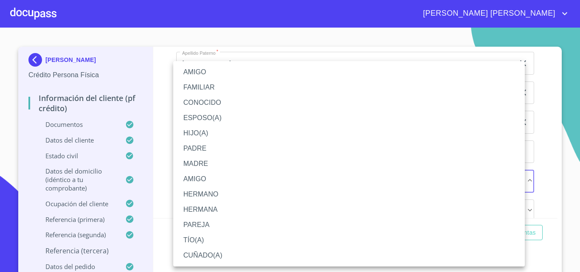
click at [213, 69] on li "AMIGO" at bounding box center [349, 72] width 352 height 15
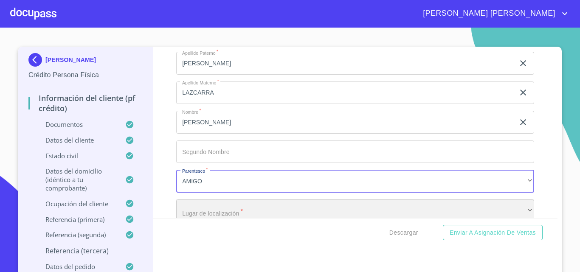
scroll to position [4922, 0]
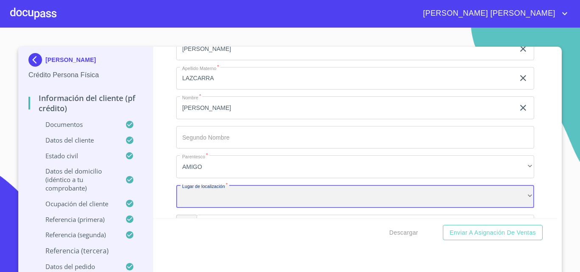
click at [202, 208] on div "​" at bounding box center [355, 196] width 358 height 23
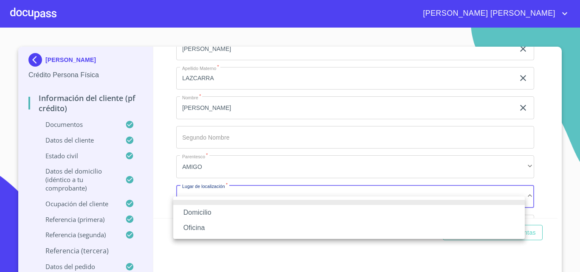
click at [196, 226] on li "Oficina" at bounding box center [349, 227] width 352 height 15
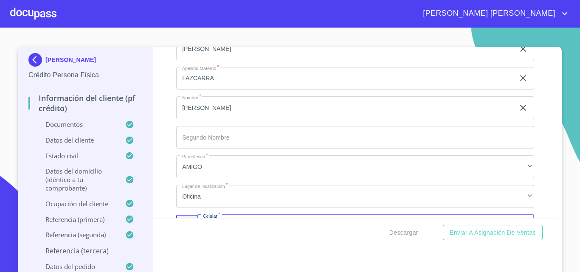
scroll to position [5026, 0]
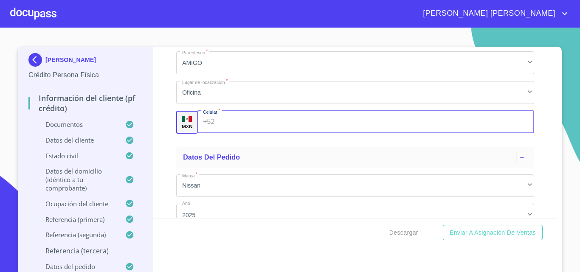
click at [224, 134] on input "Documento de identificación.   *" at bounding box center [376, 122] width 316 height 23
type input "[PHONE_NUMBER]"
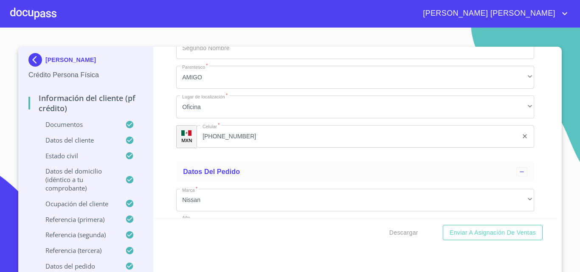
scroll to position [5144, 0]
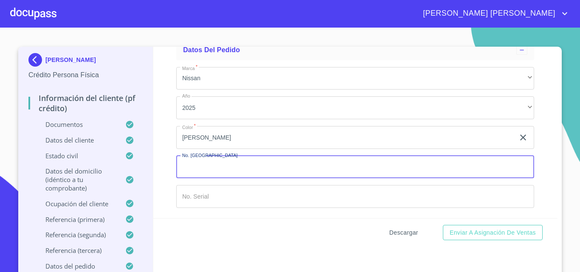
click at [404, 232] on span "Descargar" at bounding box center [404, 233] width 29 height 11
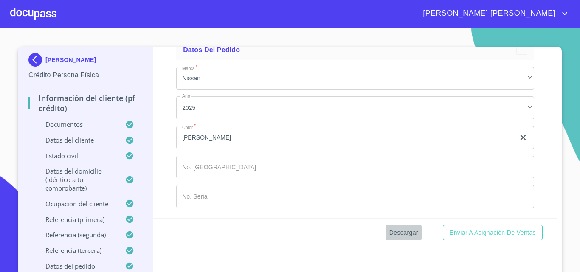
click at [404, 232] on span "Descargar" at bounding box center [404, 233] width 29 height 11
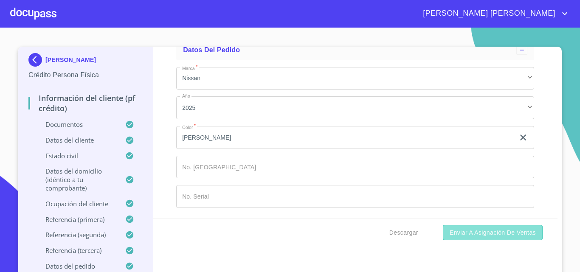
click at [494, 231] on span "Enviar a Asignación de Ventas" at bounding box center [493, 233] width 86 height 11
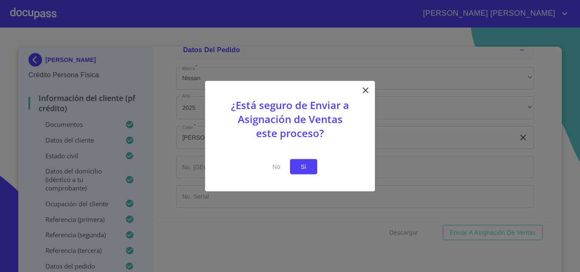
click at [311, 170] on button "Si" at bounding box center [303, 167] width 27 height 16
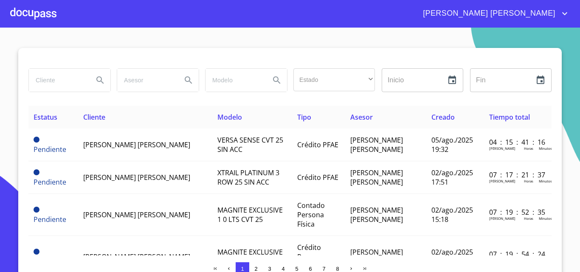
click at [57, 81] on input "search" at bounding box center [58, 80] width 58 height 23
type input "uziel"
click at [96, 83] on icon "Search" at bounding box center [100, 80] width 10 height 10
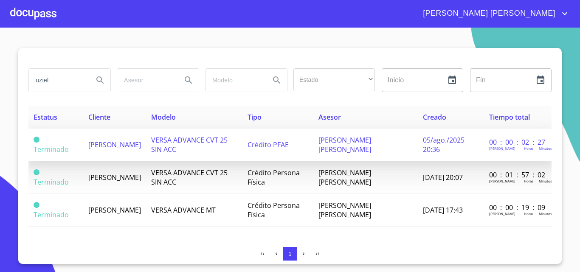
click at [122, 140] on span "[PERSON_NAME]" at bounding box center [114, 144] width 53 height 9
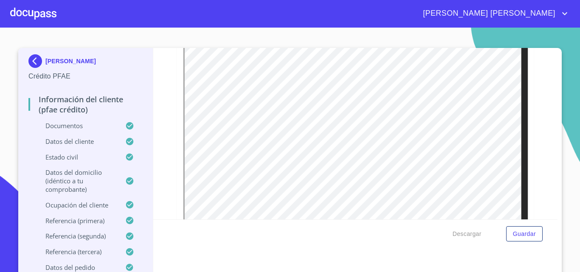
scroll to position [141, 0]
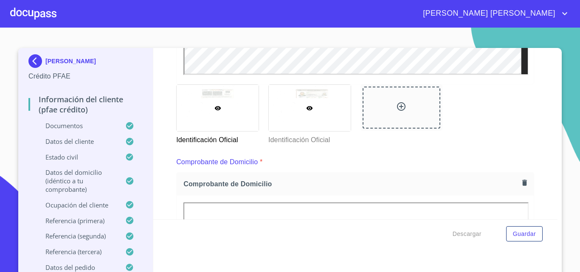
click at [316, 109] on div at bounding box center [310, 108] width 82 height 46
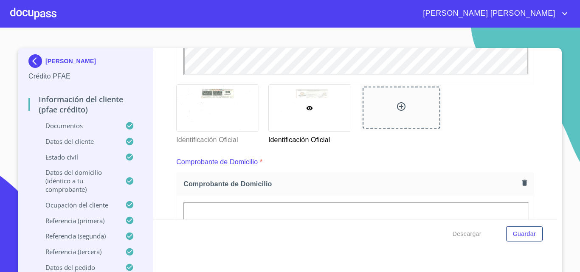
scroll to position [0, 0]
